Goal: Find specific page/section: Find specific page/section

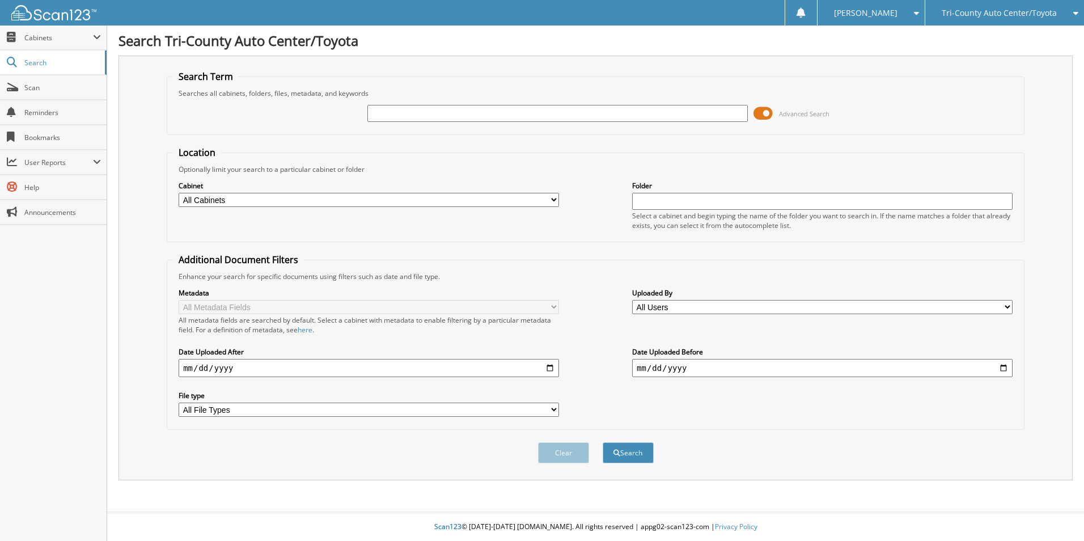
click at [970, 15] on span "Tri-County Auto Center/Toyota" at bounding box center [999, 13] width 115 height 7
click at [976, 36] on link "Tri-County Chrysler Jeep Dodge" at bounding box center [1004, 36] width 159 height 20
click at [468, 114] on input "text" at bounding box center [557, 113] width 380 height 17
type input "[PERSON_NAME]"
click at [603, 442] on button "Search" at bounding box center [628, 452] width 51 height 21
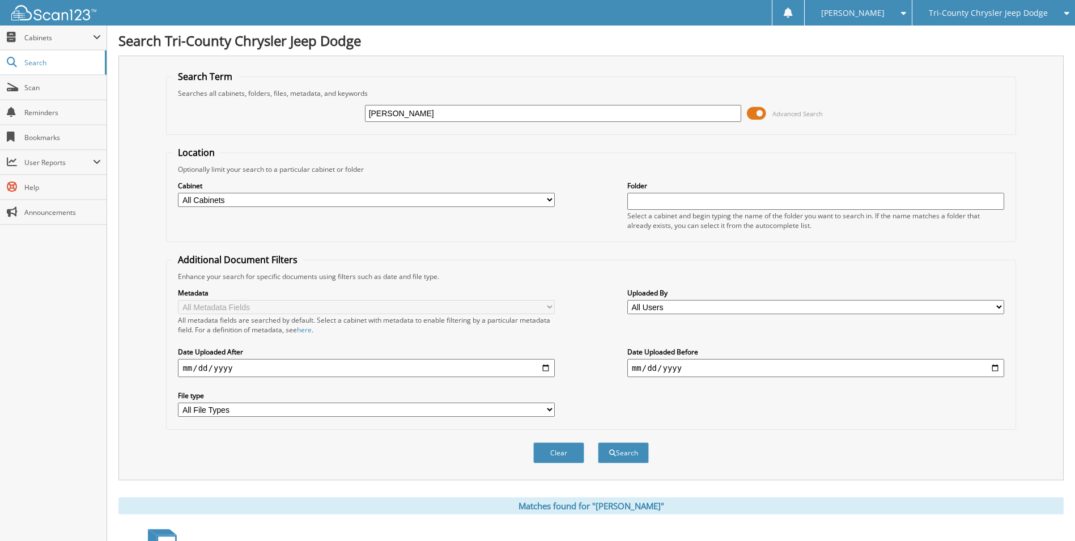
click at [754, 113] on span at bounding box center [756, 113] width 19 height 17
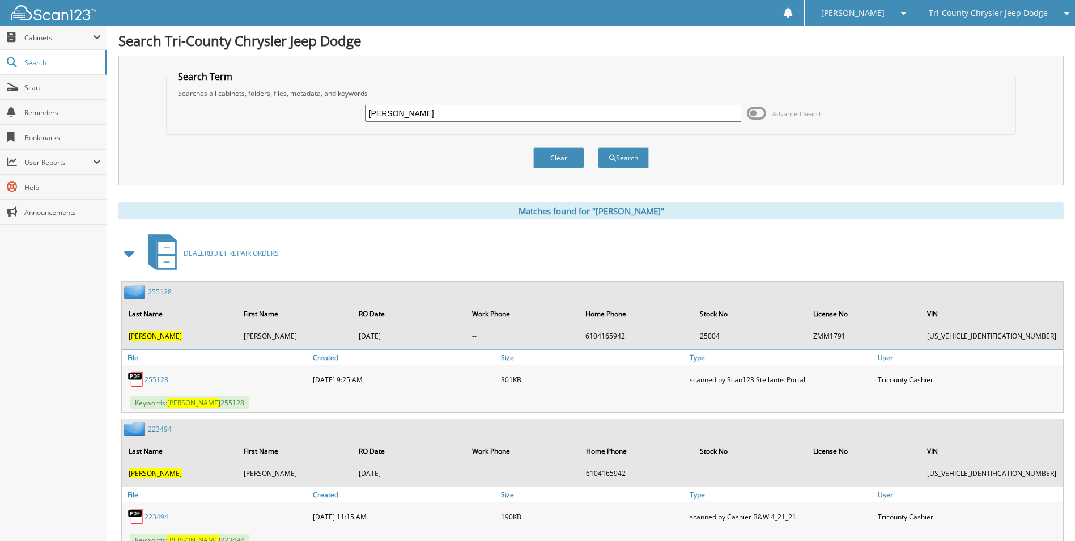
click at [128, 251] on span at bounding box center [130, 253] width 16 height 20
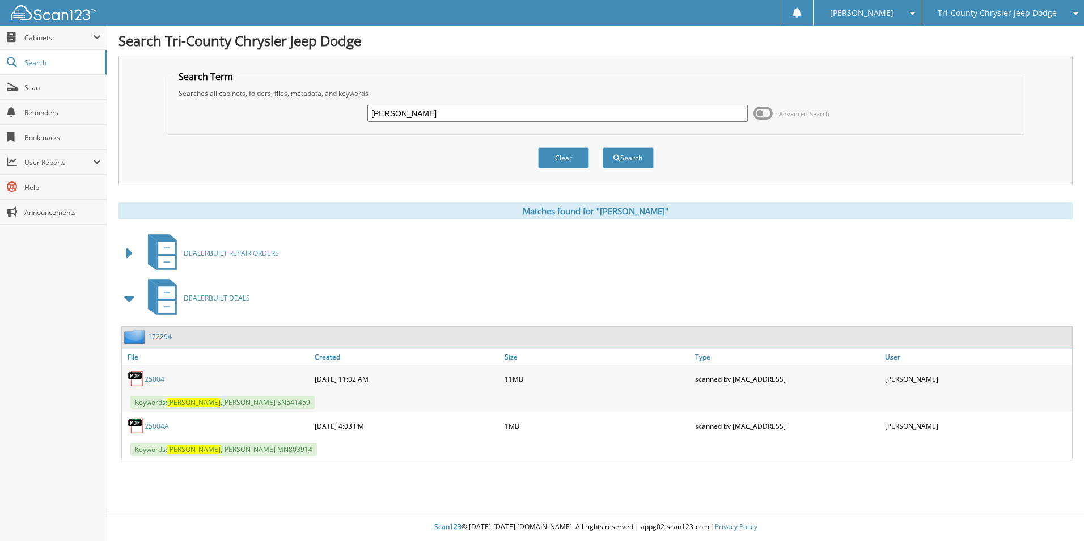
click at [152, 376] on link "25004" at bounding box center [155, 379] width 20 height 10
